Goal: Browse casually

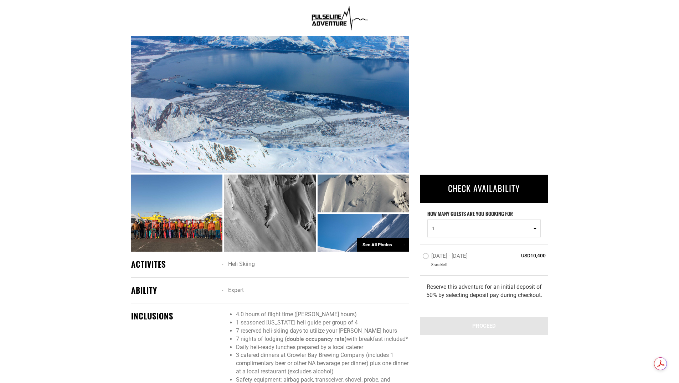
scroll to position [331, 0]
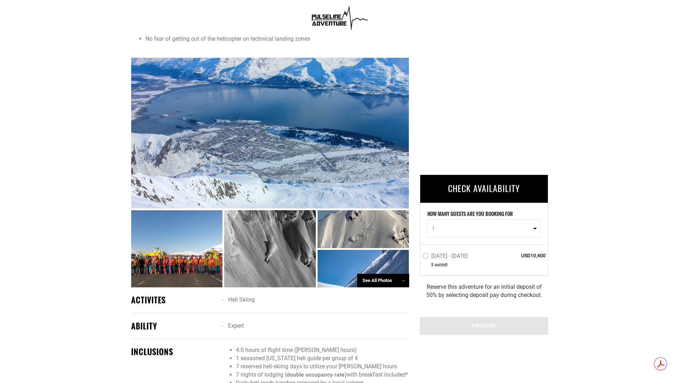
click at [382, 282] on div "See All Photos →" at bounding box center [383, 280] width 52 height 14
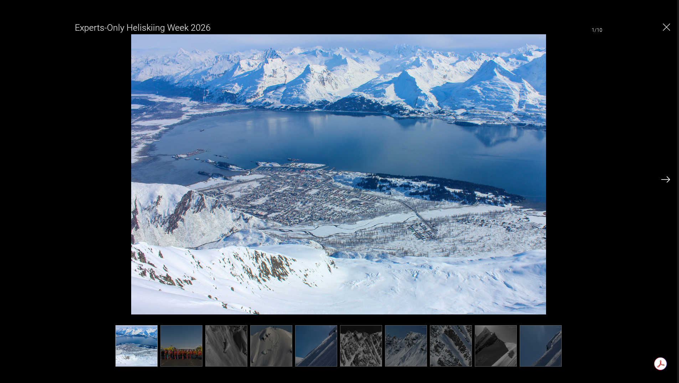
click at [667, 180] on img at bounding box center [665, 179] width 9 height 6
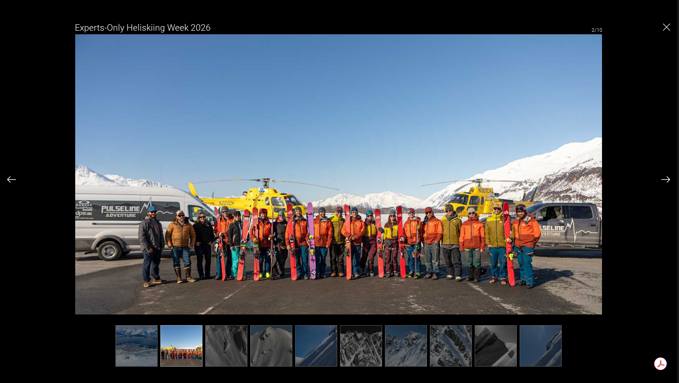
click at [667, 180] on img at bounding box center [665, 179] width 9 height 6
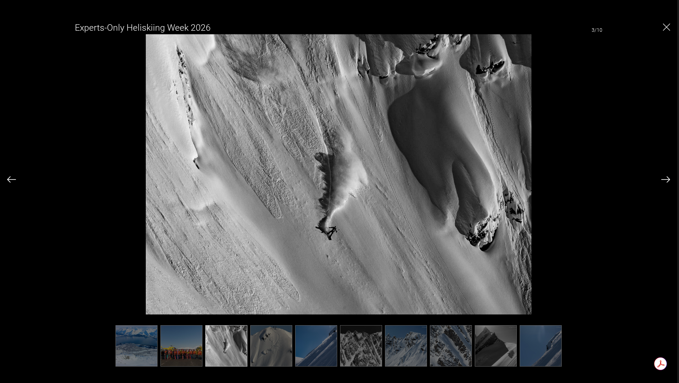
click at [667, 180] on img at bounding box center [665, 179] width 9 height 6
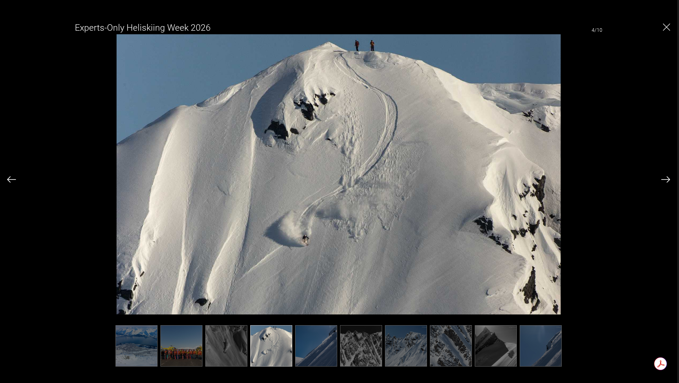
click at [667, 180] on img at bounding box center [665, 179] width 9 height 6
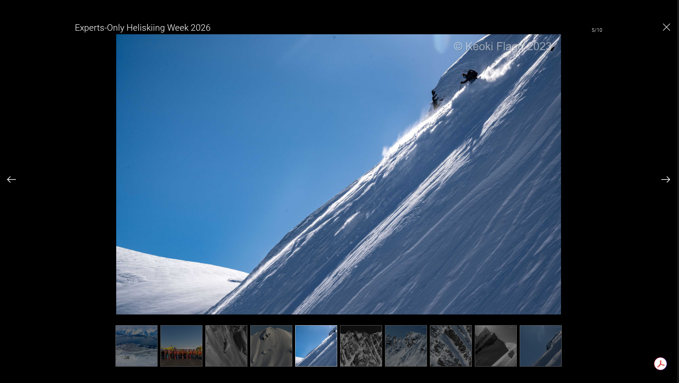
click at [667, 180] on img at bounding box center [665, 179] width 9 height 6
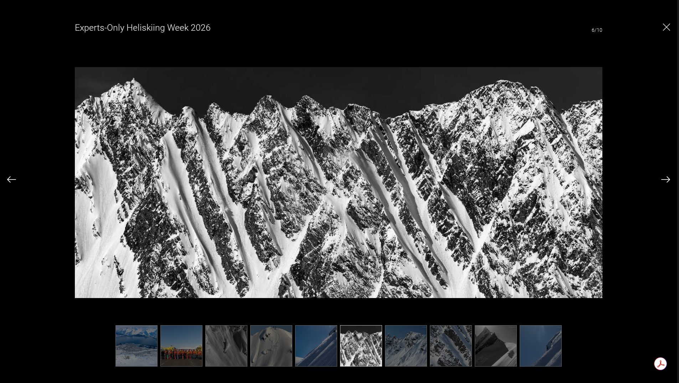
click at [667, 180] on img at bounding box center [665, 179] width 9 height 6
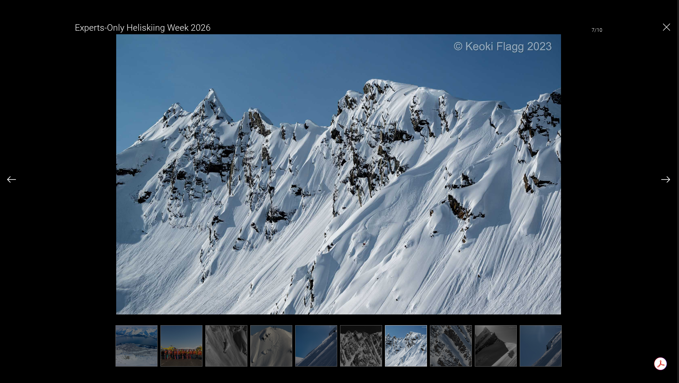
click at [667, 180] on img at bounding box center [665, 179] width 9 height 6
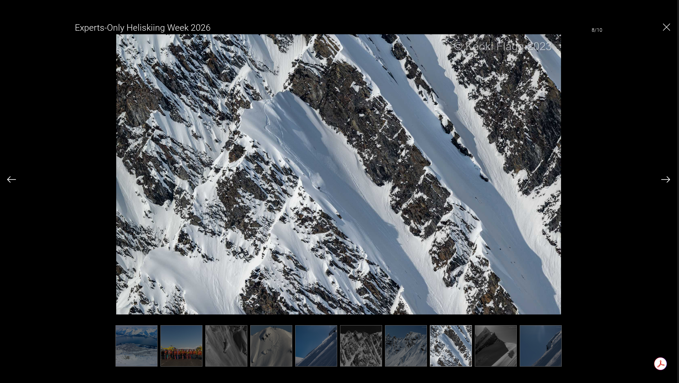
click at [667, 180] on img at bounding box center [665, 179] width 9 height 6
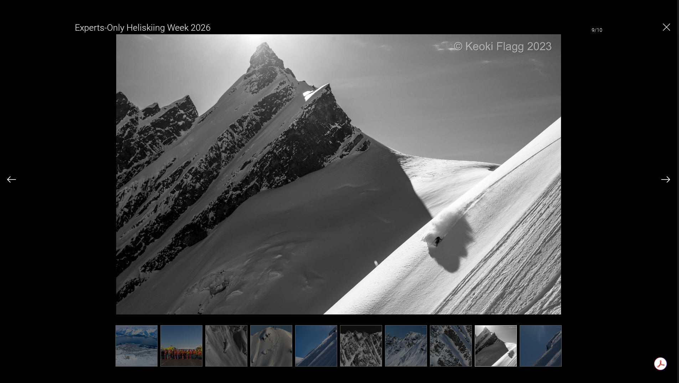
click at [667, 180] on img at bounding box center [665, 179] width 9 height 6
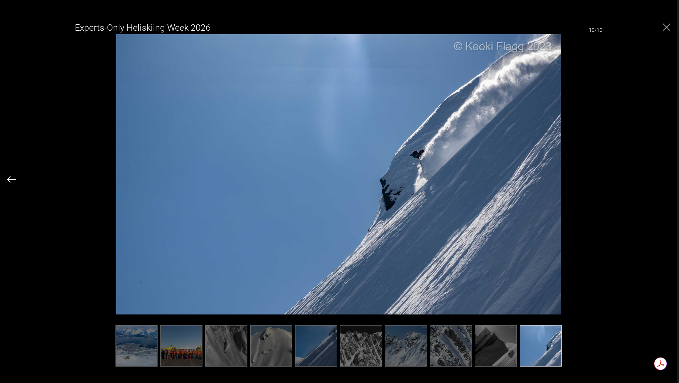
click at [667, 180] on div "Experts-Only Heliskiing Week 2026 10/10" at bounding box center [338, 190] width 663 height 348
click at [664, 23] on button "Close" at bounding box center [666, 26] width 7 height 7
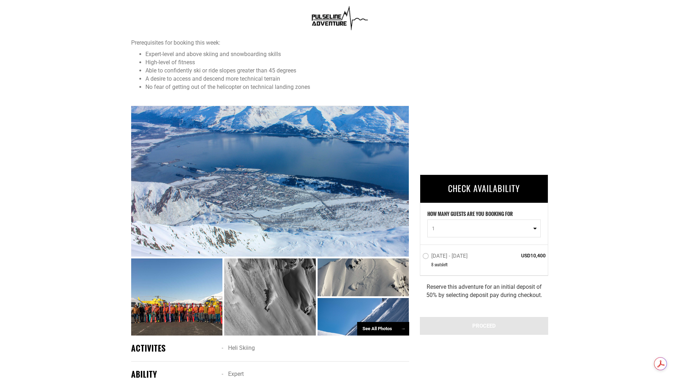
scroll to position [224, 0]
